Goal: Information Seeking & Learning: Learn about a topic

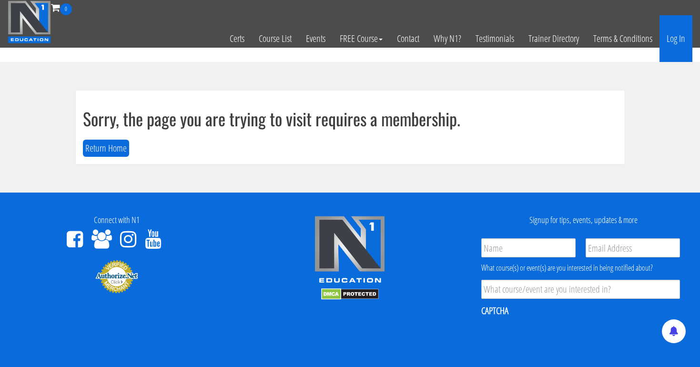
click at [671, 38] on link "Log In" at bounding box center [675, 38] width 33 height 47
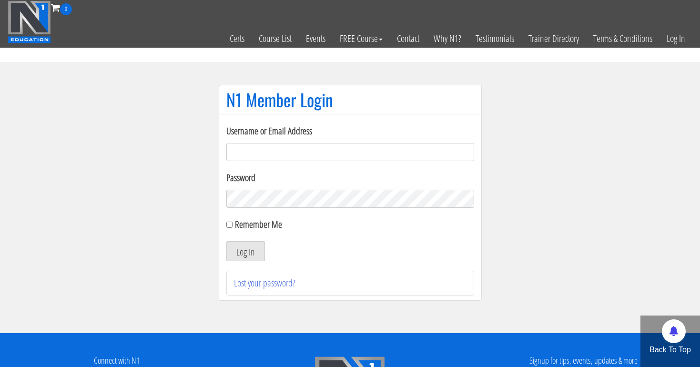
type input "tpweimar@me.com"
click at [245, 251] on button "Log In" at bounding box center [245, 251] width 39 height 20
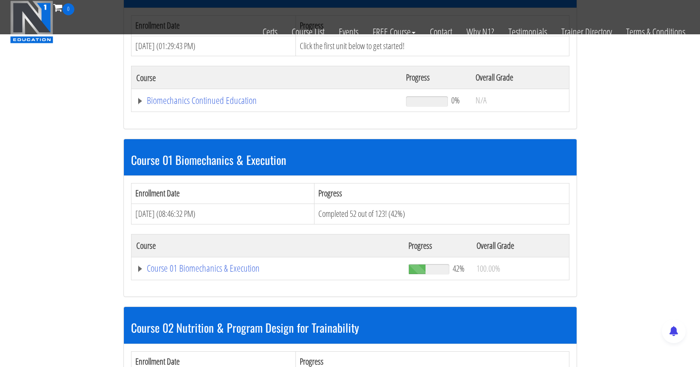
scroll to position [197, 0]
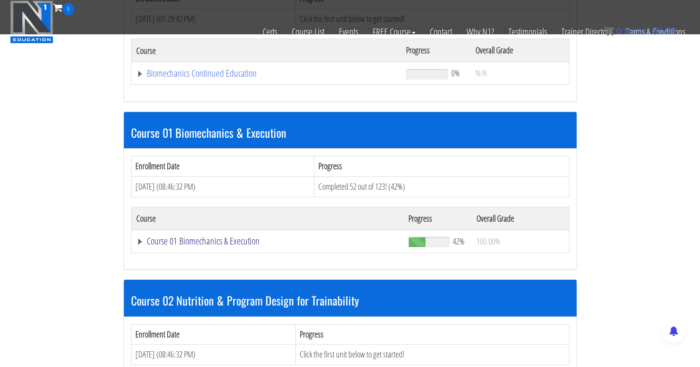
click at [201, 78] on link "Course 01 Biomechanics & Execution" at bounding box center [266, 74] width 261 height 10
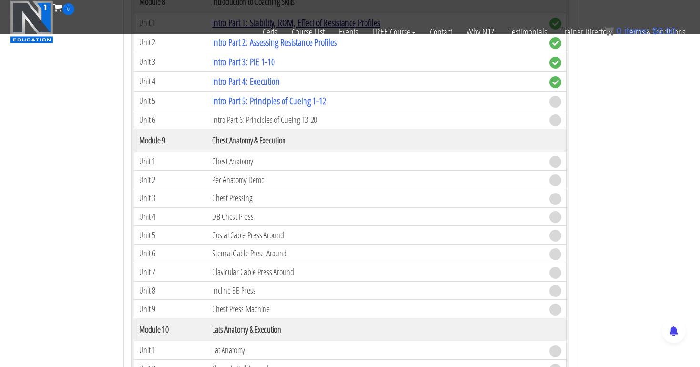
scroll to position [1578, 0]
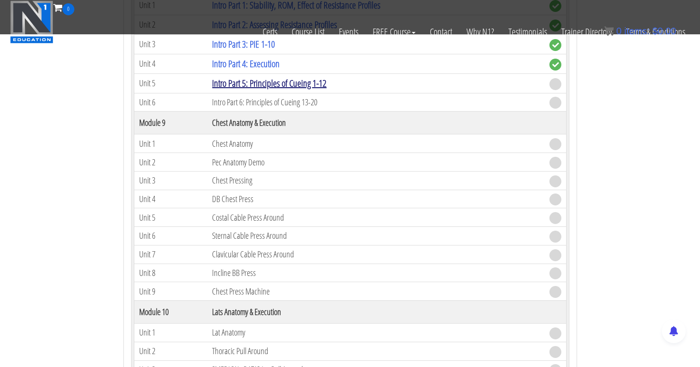
click at [297, 77] on link "Intro Part 5: Principles of Cueing 1-12" at bounding box center [269, 83] width 114 height 13
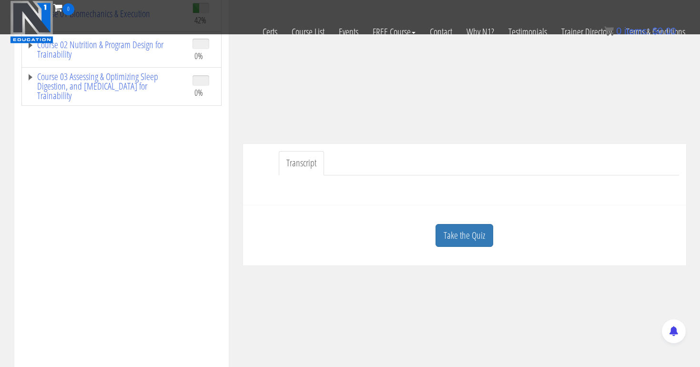
scroll to position [176, 0]
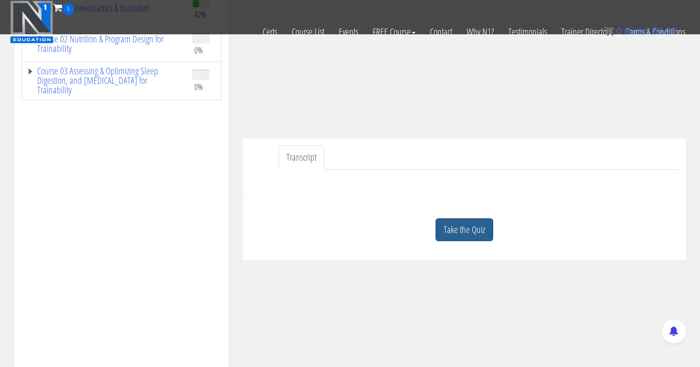
click at [475, 234] on link "Take the Quiz" at bounding box center [465, 229] width 58 height 23
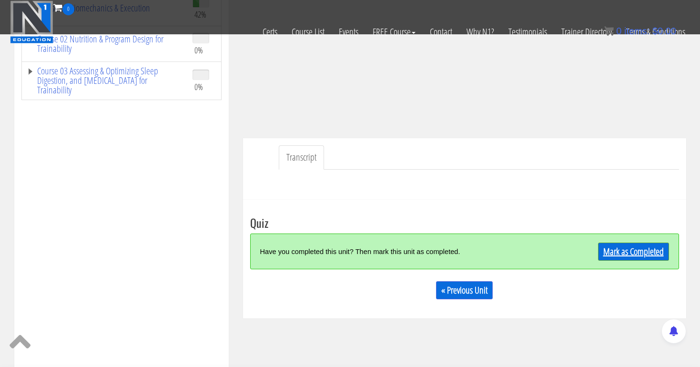
click at [614, 247] on link "Mark as Completed" at bounding box center [633, 252] width 71 height 18
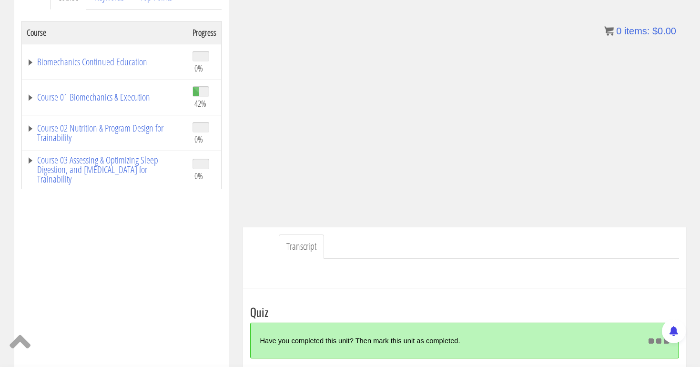
scroll to position [142, 0]
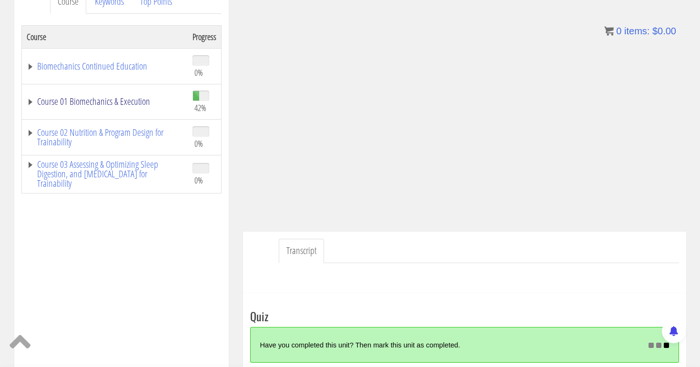
click at [120, 98] on link "Course 01 Biomechanics & Execution" at bounding box center [105, 102] width 156 height 10
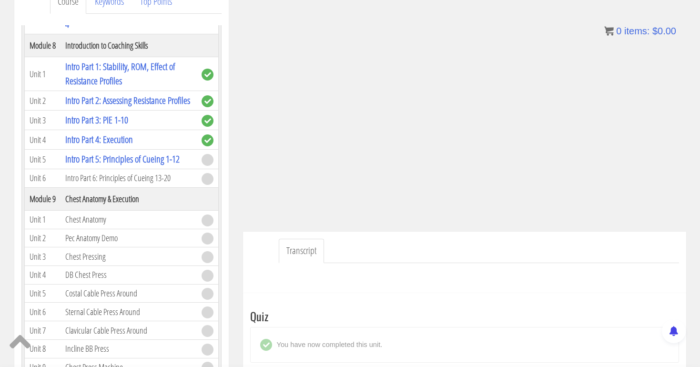
scroll to position [1387, 0]
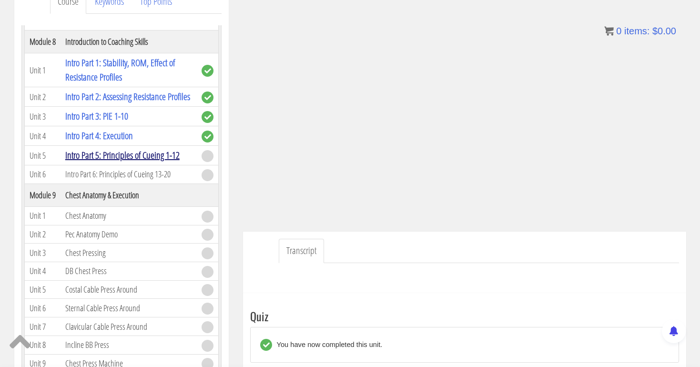
click at [127, 162] on link "Intro Part 5: Principles of Cueing 1-12" at bounding box center [122, 155] width 114 height 13
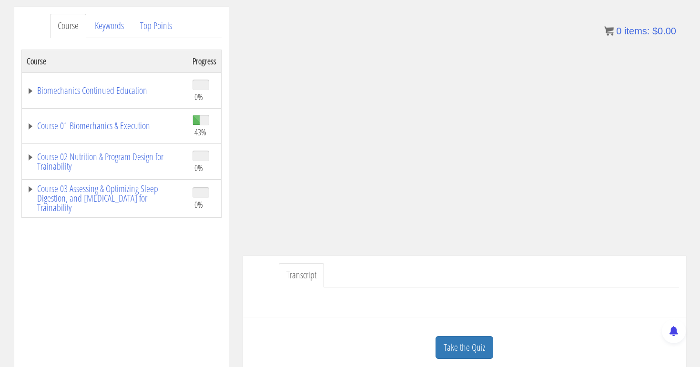
scroll to position [119, 0]
click at [136, 127] on link "Course 01 Biomechanics & Execution" at bounding box center [105, 126] width 156 height 10
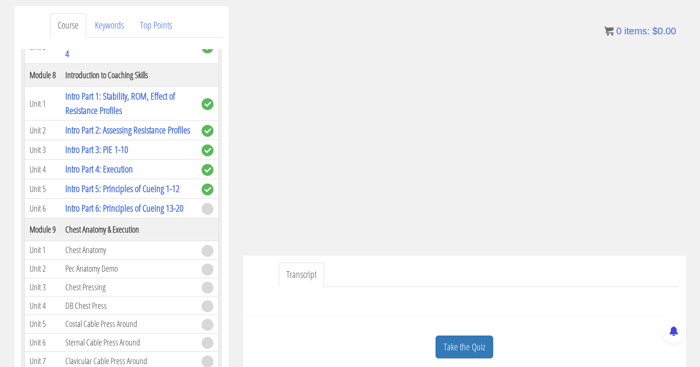
scroll to position [131, 0]
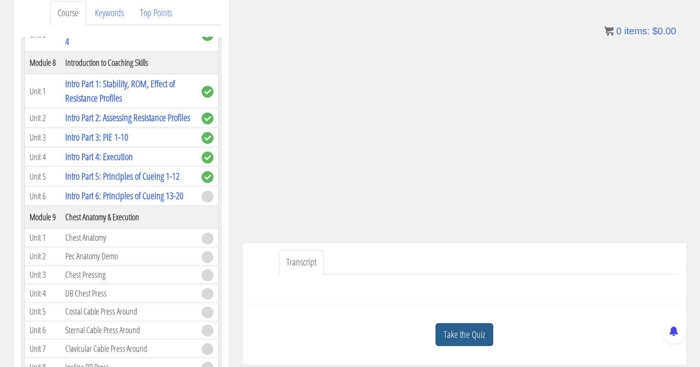
click at [457, 334] on link "Take the Quiz" at bounding box center [465, 334] width 58 height 23
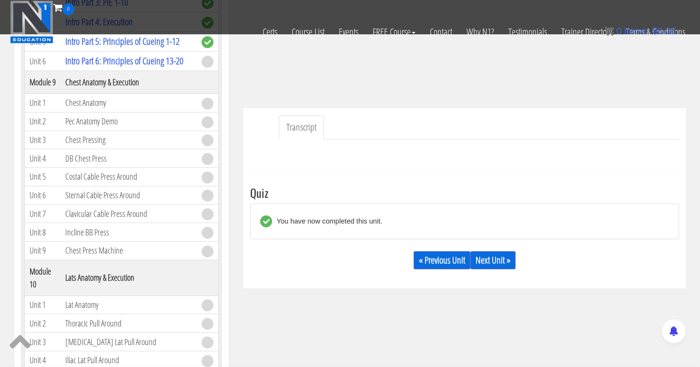
scroll to position [208, 0]
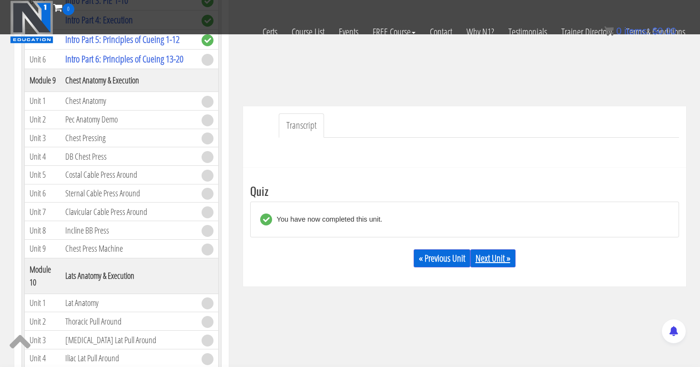
click at [497, 261] on link "Next Unit »" at bounding box center [492, 258] width 45 height 18
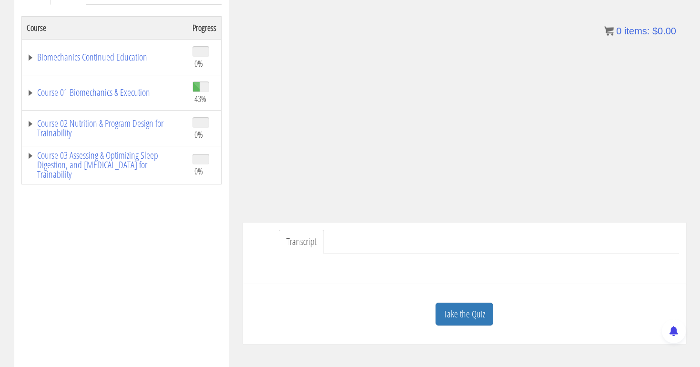
scroll to position [153, 0]
click at [458, 314] on link "Take the Quiz" at bounding box center [465, 312] width 58 height 23
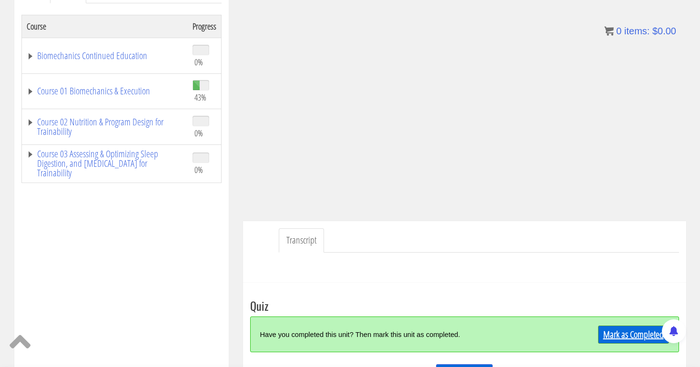
click at [609, 329] on link "Mark as Completed" at bounding box center [633, 334] width 71 height 18
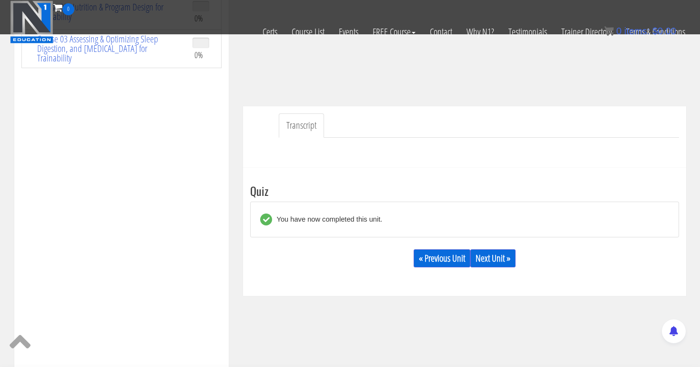
scroll to position [228, 0]
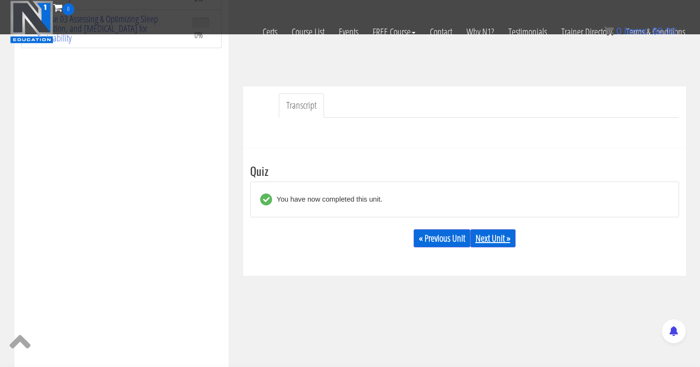
click at [503, 236] on link "Next Unit »" at bounding box center [492, 238] width 45 height 18
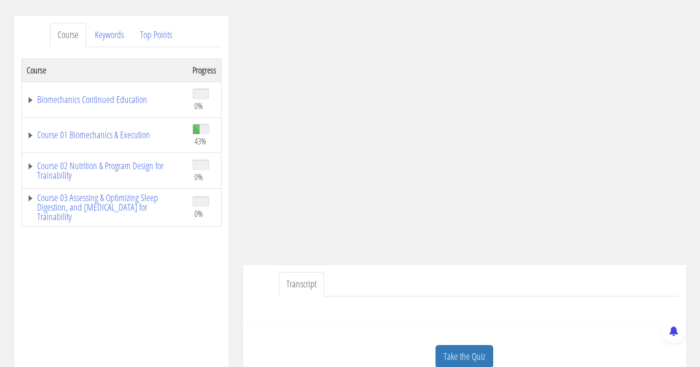
scroll to position [111, 0]
click at [131, 130] on link "Course 01 Biomechanics & Execution" at bounding box center [105, 133] width 156 height 10
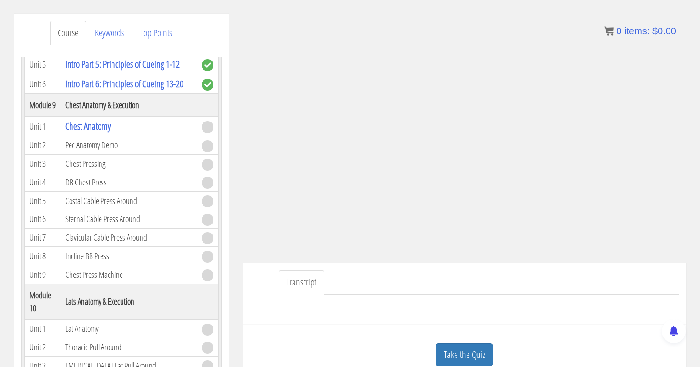
scroll to position [1529, 0]
